Goal: Transaction & Acquisition: Book appointment/travel/reservation

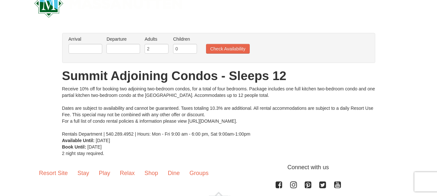
scroll to position [8, 0]
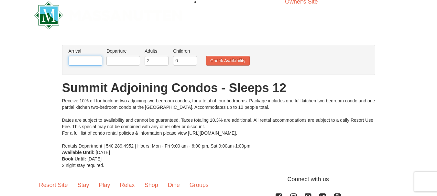
click at [81, 64] on input "text" at bounding box center [86, 61] width 34 height 10
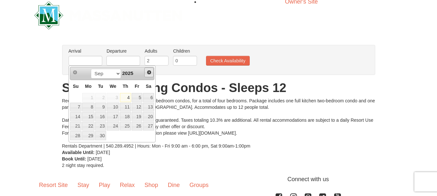
click at [150, 71] on span "Next" at bounding box center [148, 72] width 5 height 5
click at [140, 126] on link "24" at bounding box center [137, 126] width 11 height 9
type input "[DATE]"
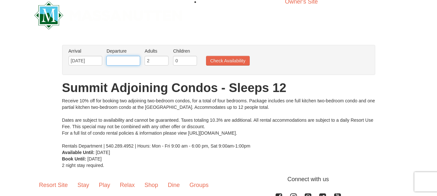
click at [128, 62] on input "text" at bounding box center [123, 61] width 34 height 10
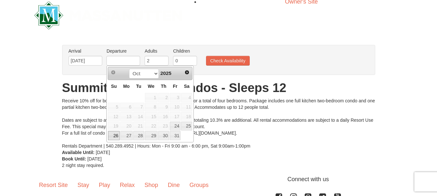
click at [117, 134] on link "26" at bounding box center [113, 135] width 11 height 9
type input "[DATE]"
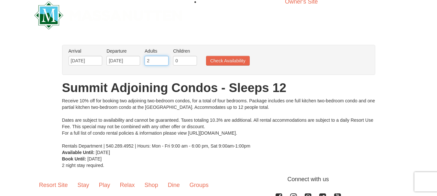
click at [167, 60] on input "2" at bounding box center [157, 61] width 24 height 10
click at [164, 58] on input "3" at bounding box center [157, 61] width 24 height 10
click at [164, 58] on input "4" at bounding box center [157, 61] width 24 height 10
click at [164, 58] on input "5" at bounding box center [157, 61] width 24 height 10
click at [164, 58] on input "6" at bounding box center [157, 61] width 24 height 10
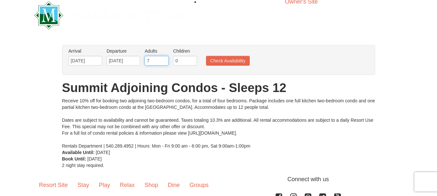
click at [164, 58] on input "7" at bounding box center [157, 61] width 24 height 10
click at [164, 58] on input "8" at bounding box center [157, 61] width 24 height 10
type input "9"
click at [164, 58] on input "9" at bounding box center [157, 61] width 24 height 10
click at [222, 61] on button "Check Availability" at bounding box center [228, 61] width 44 height 10
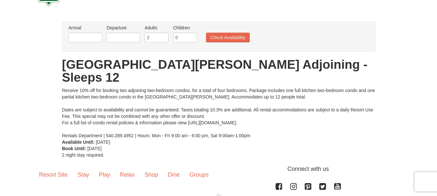
scroll to position [52, 0]
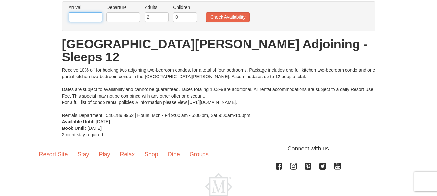
click at [88, 21] on input "text" at bounding box center [86, 17] width 34 height 10
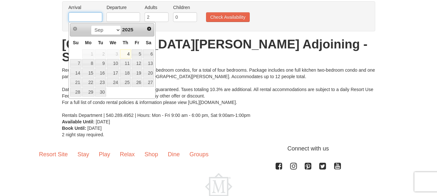
type input "[DATE]"
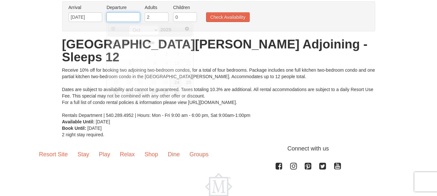
click at [121, 18] on input "text" at bounding box center [123, 17] width 34 height 10
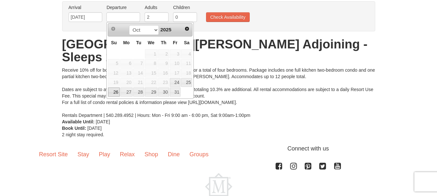
click at [113, 91] on link "26" at bounding box center [113, 92] width 11 height 9
type input "[DATE]"
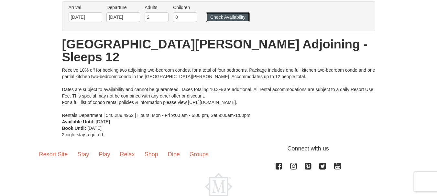
click at [224, 17] on button "Check Availability" at bounding box center [228, 17] width 44 height 10
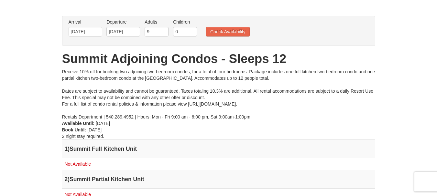
scroll to position [35, 0]
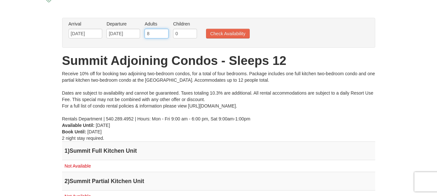
click at [165, 35] on input "8" at bounding box center [157, 34] width 24 height 10
type input "7"
click at [165, 35] on input "7" at bounding box center [157, 34] width 24 height 10
click at [214, 34] on button "Check Availability" at bounding box center [228, 34] width 44 height 10
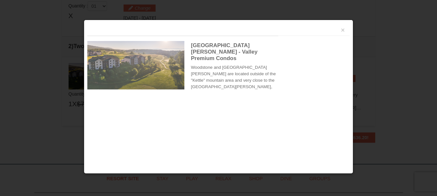
scroll to position [198, 0]
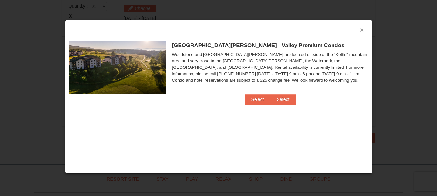
click at [363, 27] on button "×" at bounding box center [362, 30] width 4 height 6
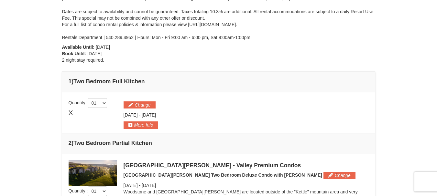
scroll to position [29, 0]
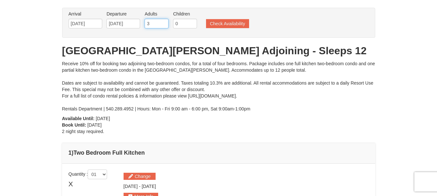
click at [164, 22] on input "3" at bounding box center [157, 24] width 24 height 10
click at [164, 22] on input "4" at bounding box center [157, 24] width 24 height 10
click at [164, 22] on input "5" at bounding box center [157, 24] width 24 height 10
click at [164, 22] on input "6" at bounding box center [157, 24] width 24 height 10
type input "7"
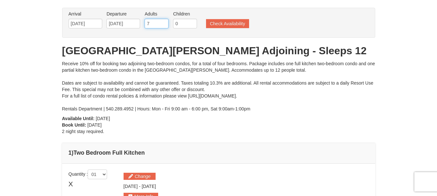
click at [164, 22] on input "7" at bounding box center [157, 24] width 24 height 10
click at [222, 25] on button "Check Availability" at bounding box center [227, 23] width 43 height 9
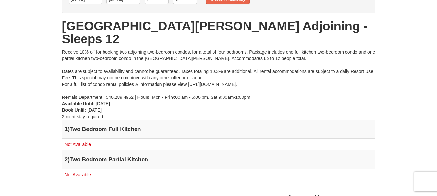
scroll to position [83, 0]
